Goal: Navigation & Orientation: Find specific page/section

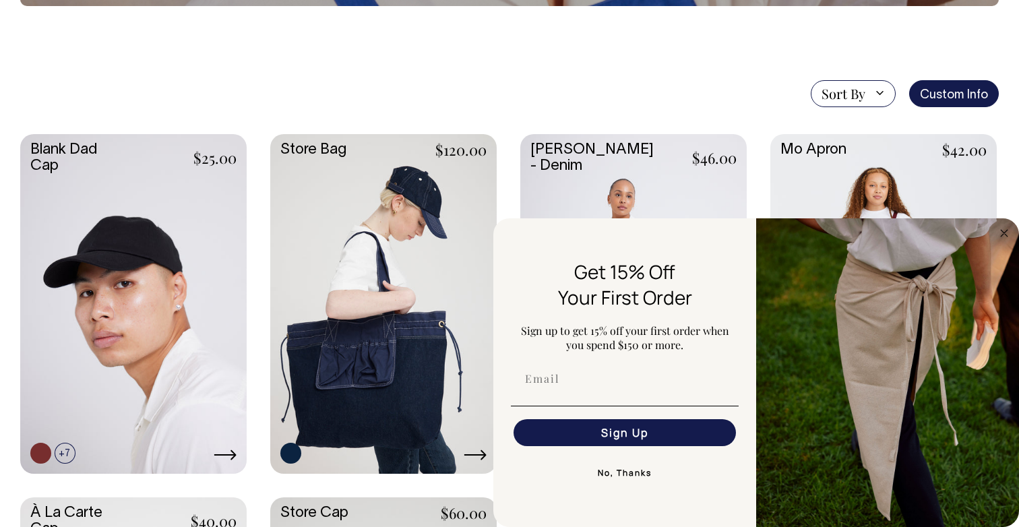
scroll to position [280, 1]
click at [1002, 237] on circle "Close dialog" at bounding box center [1005, 233] width 16 height 16
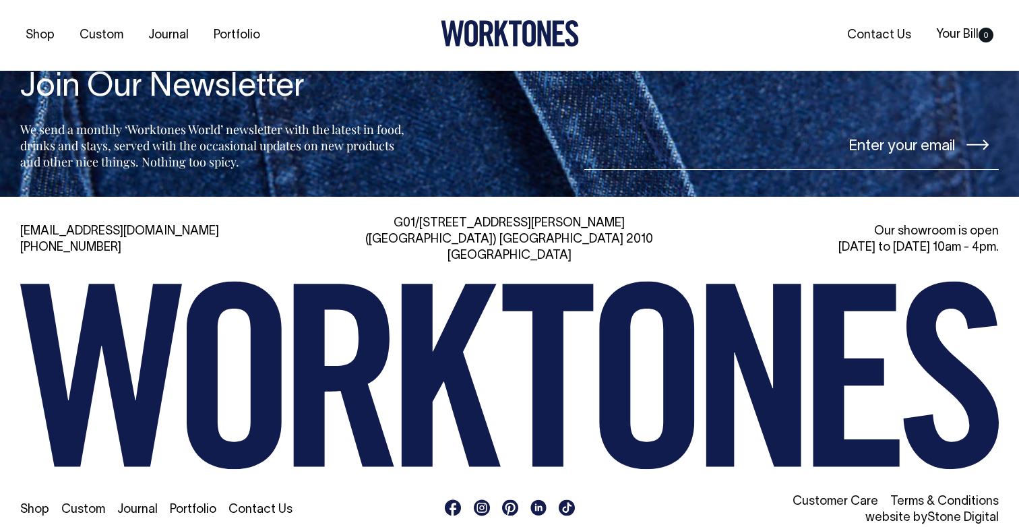
scroll to position [3081, 0]
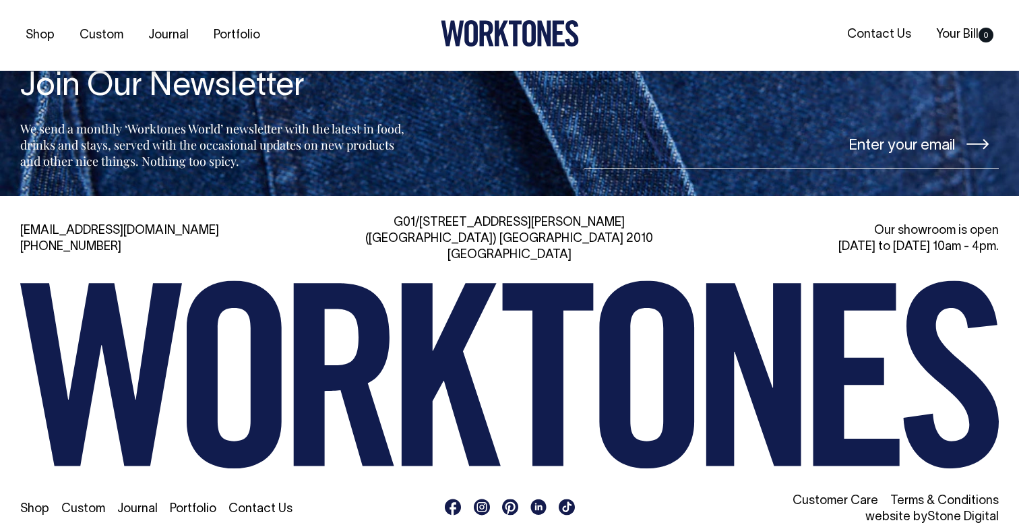
click at [198, 504] on link "Portfolio" at bounding box center [193, 509] width 47 height 11
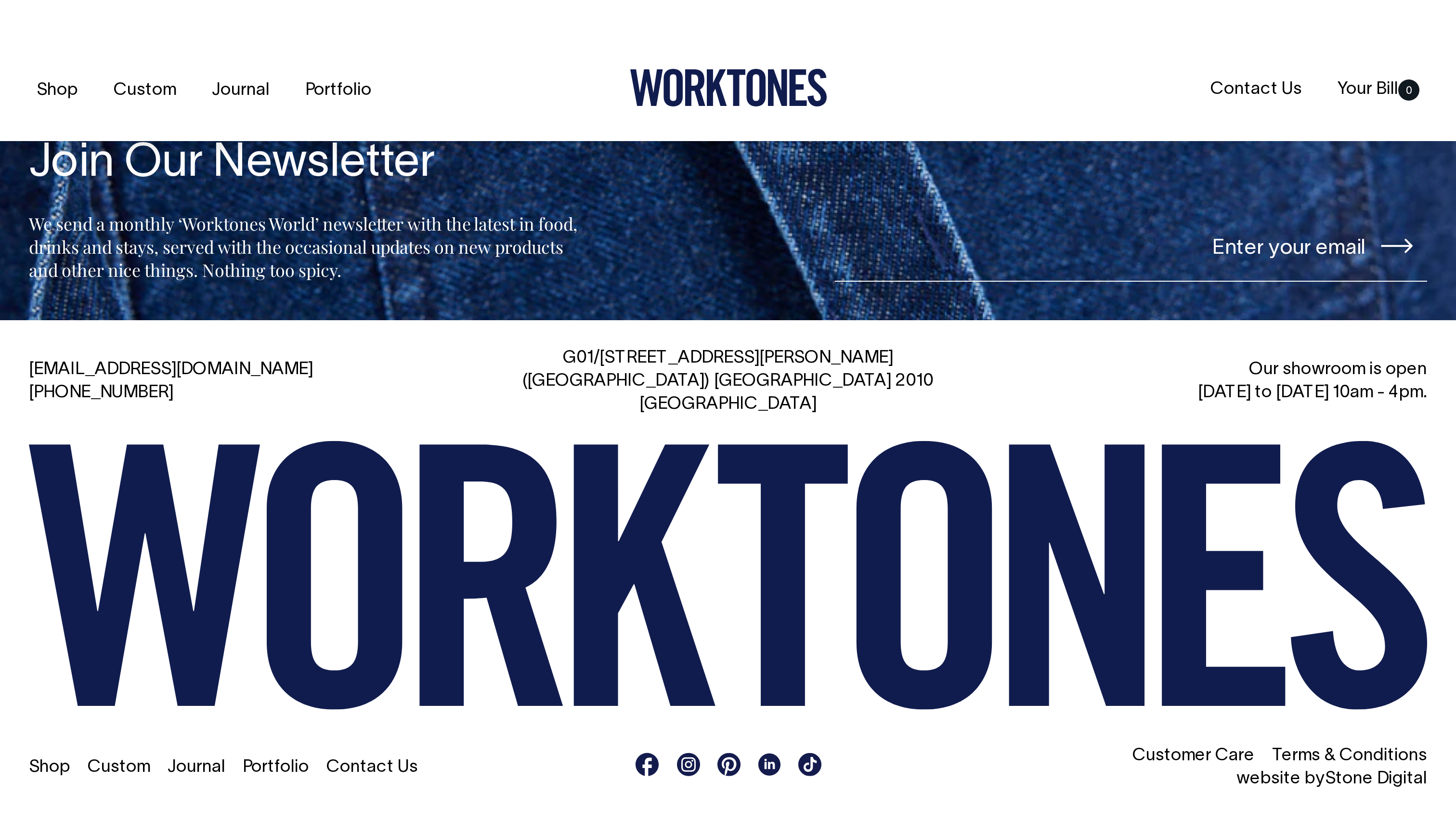
scroll to position [2380, 0]
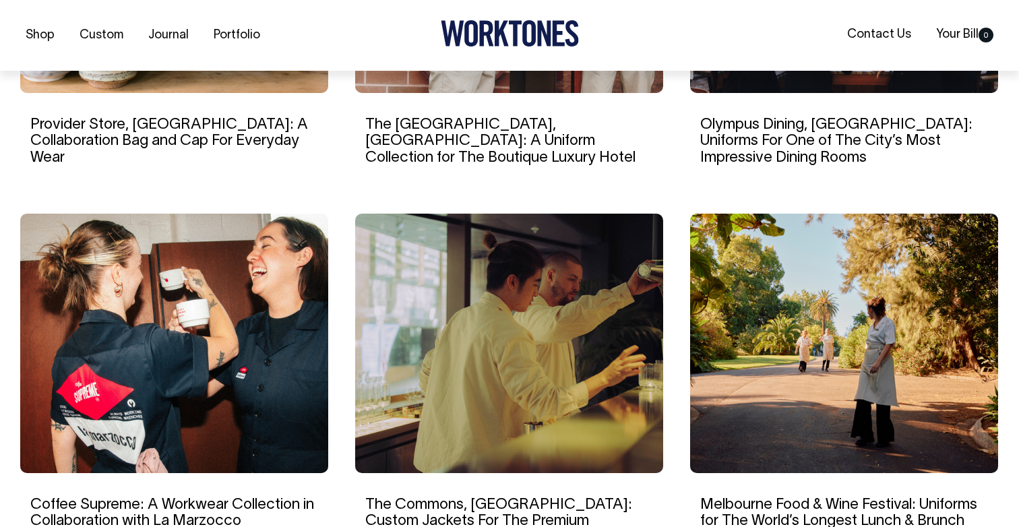
scroll to position [1129, 0]
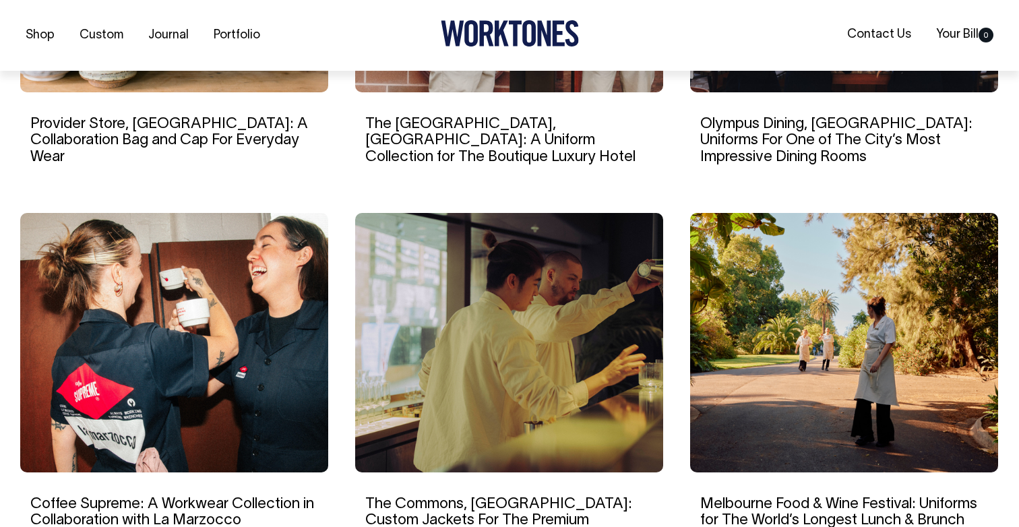
click at [835, 329] on img at bounding box center [844, 343] width 308 height 260
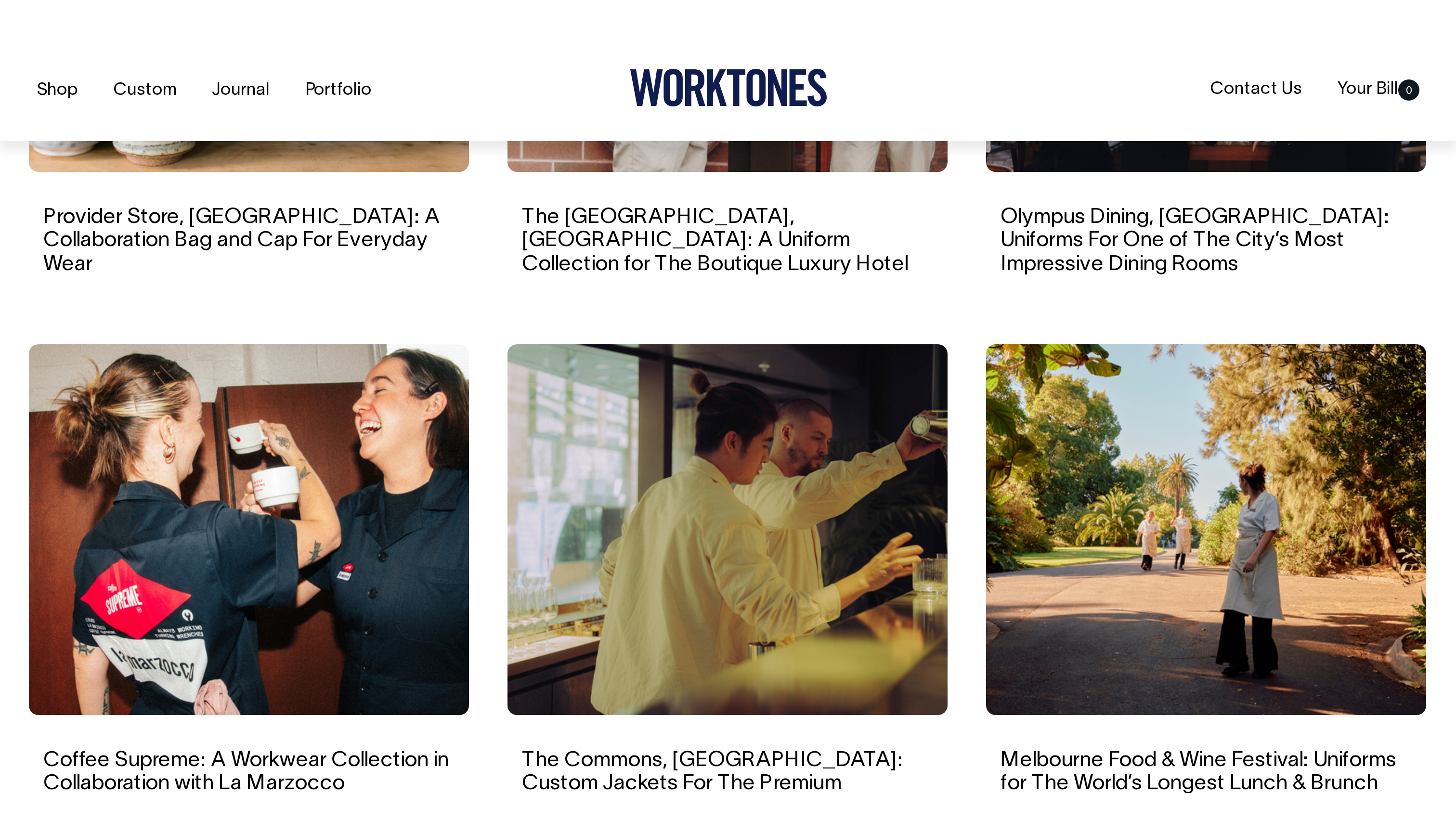
scroll to position [940, 0]
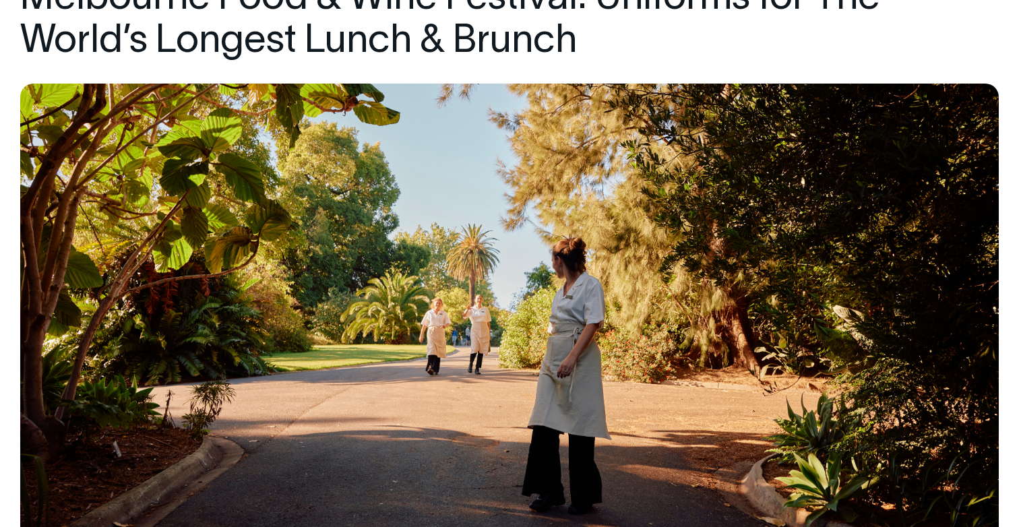
scroll to position [184, 0]
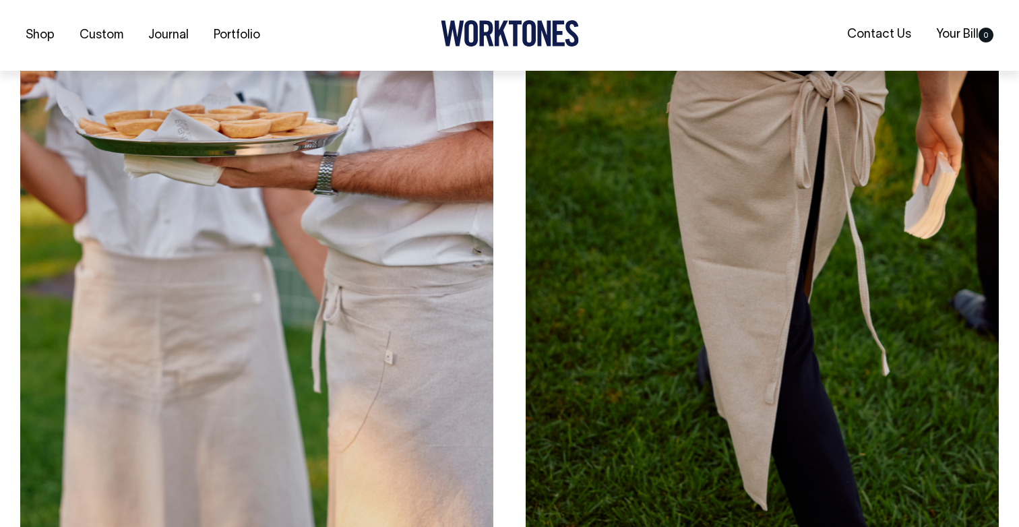
click at [289, 278] on img at bounding box center [256, 275] width 473 height 592
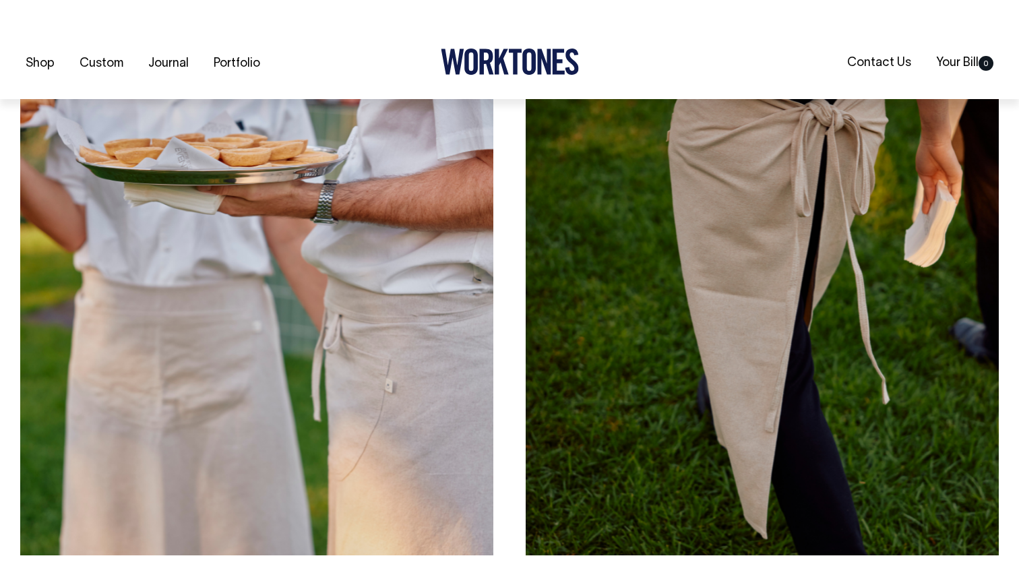
scroll to position [2810, 0]
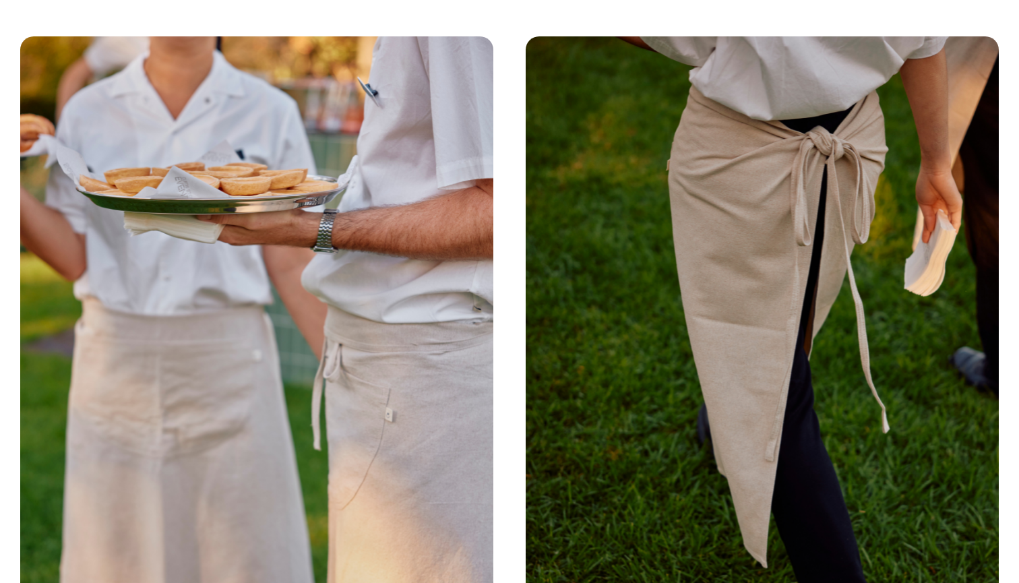
click at [520, 205] on div at bounding box center [509, 338] width 979 height 605
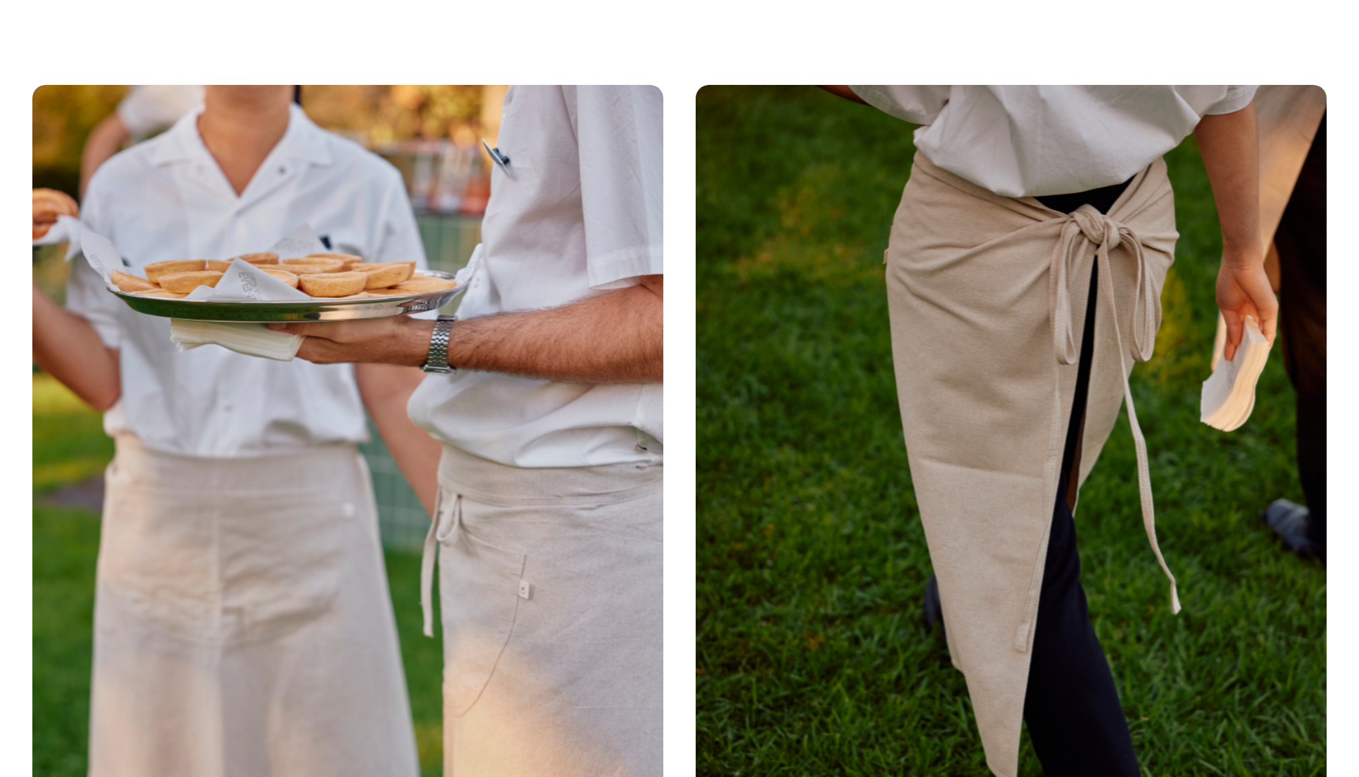
click at [688, 291] on div at bounding box center [679, 486] width 1294 height 802
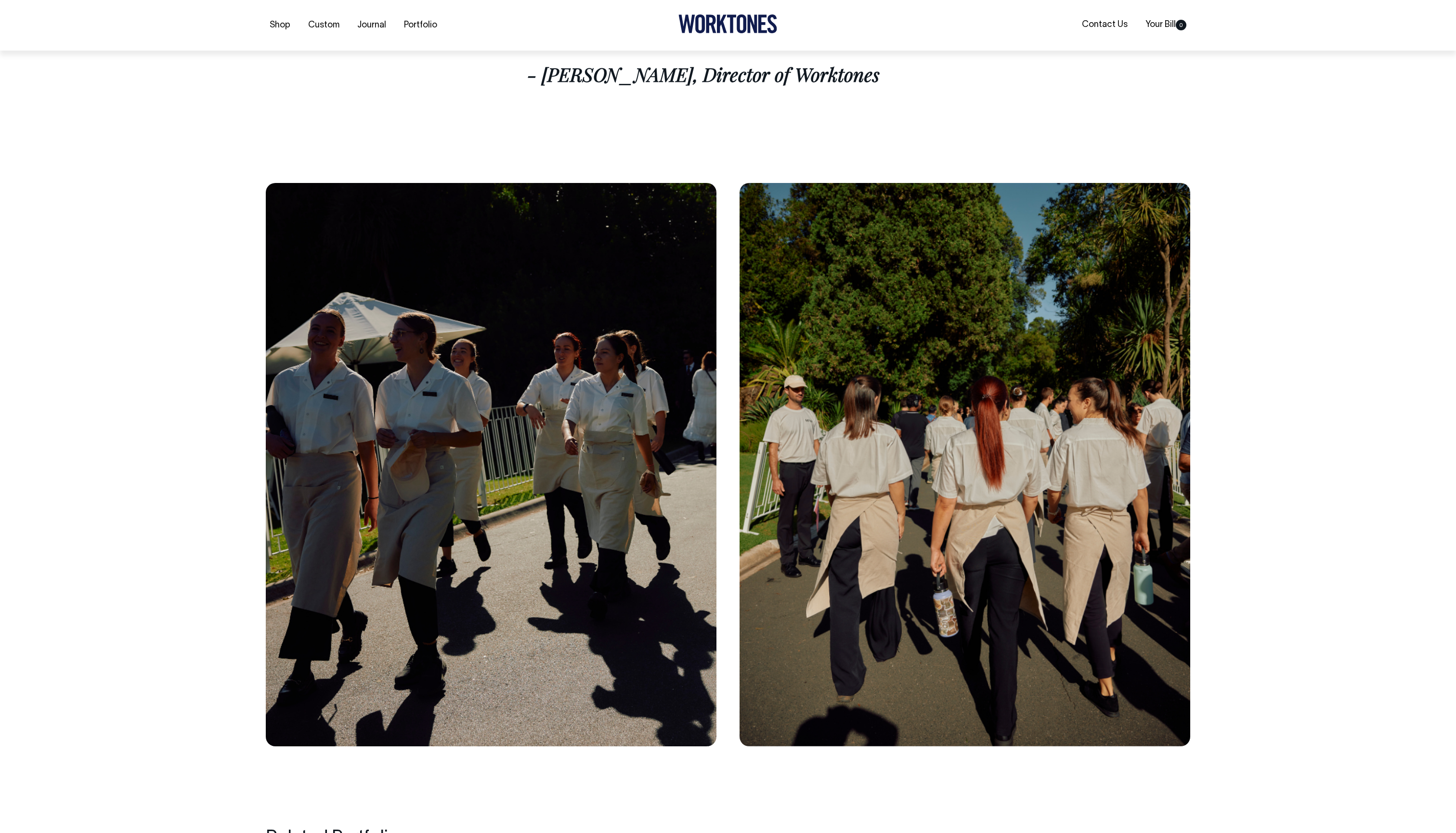
scroll to position [4890, 0]
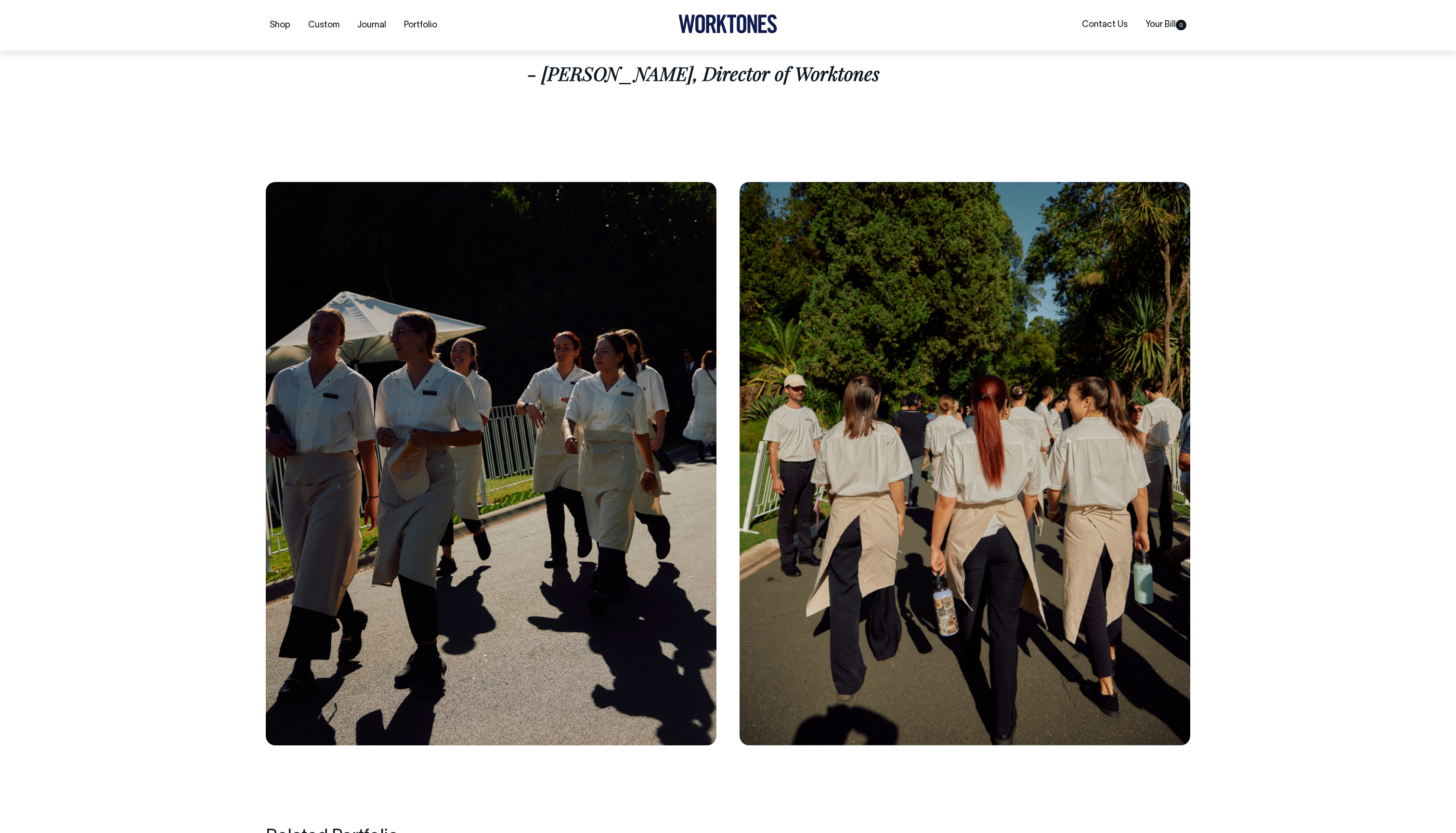
click at [428, 376] on img at bounding box center [491, 464] width 451 height 564
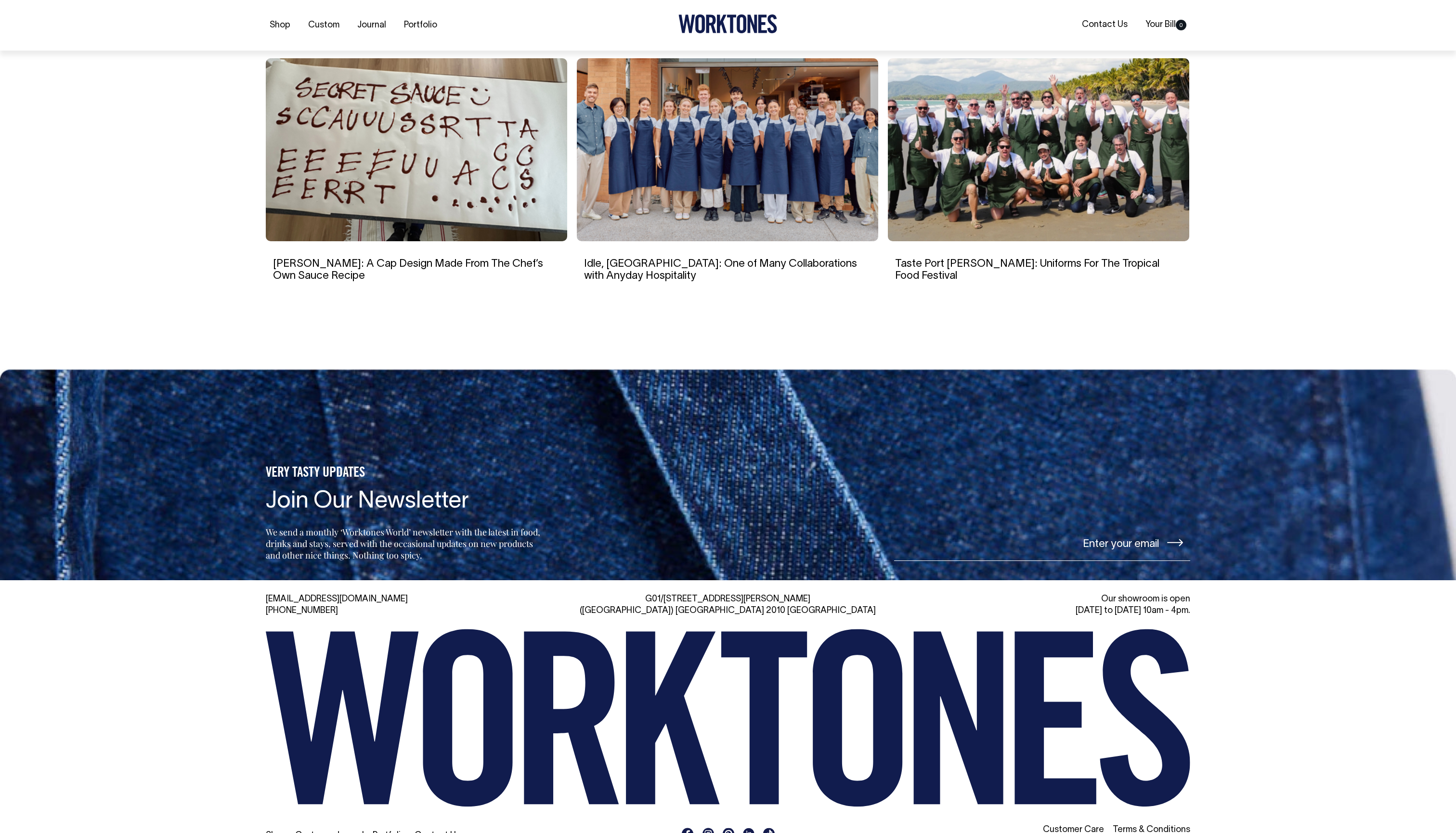
scroll to position [5714, 0]
